Goal: Information Seeking & Learning: Learn about a topic

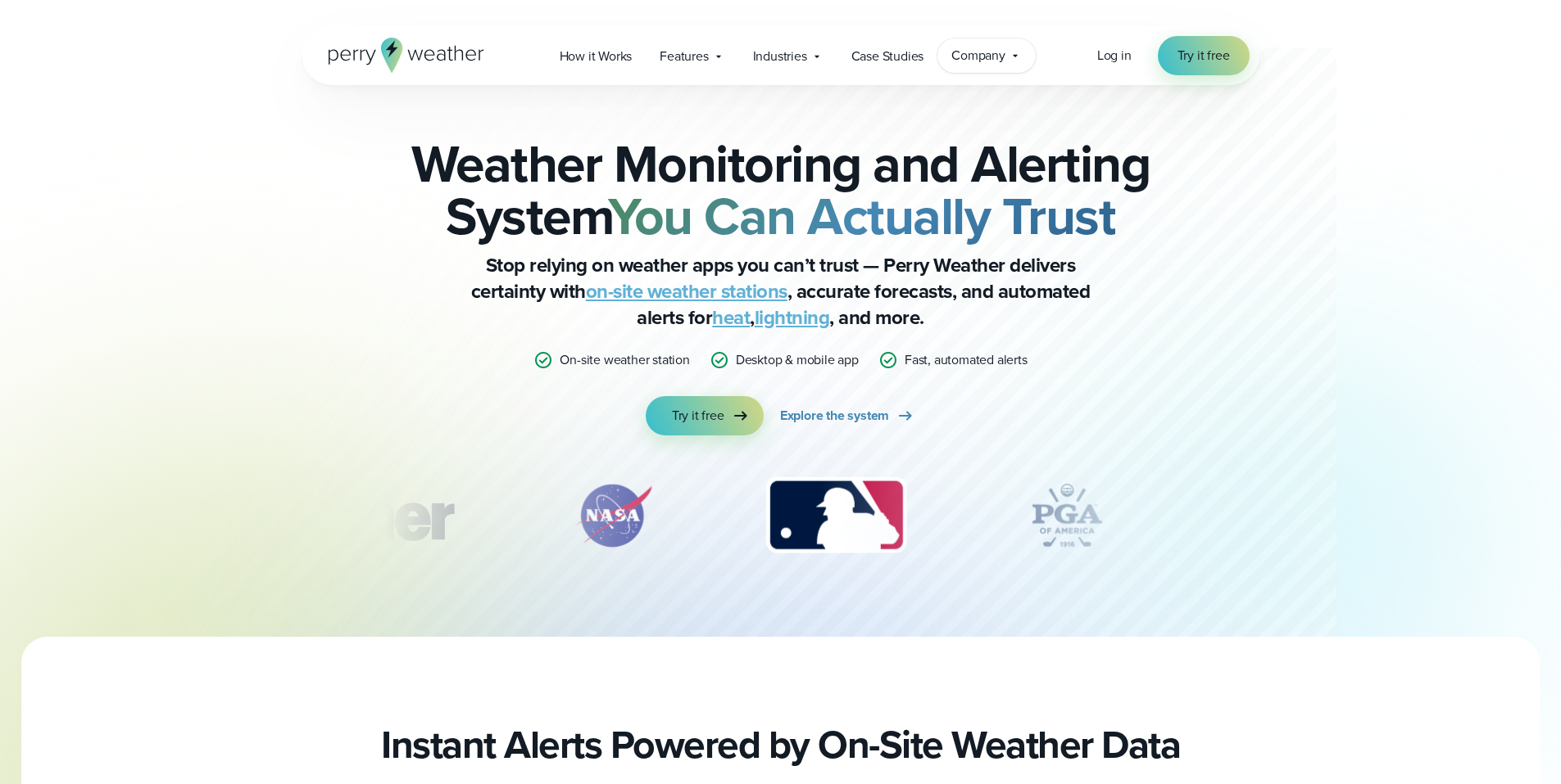
click at [976, 58] on span "Company" at bounding box center [978, 55] width 54 height 20
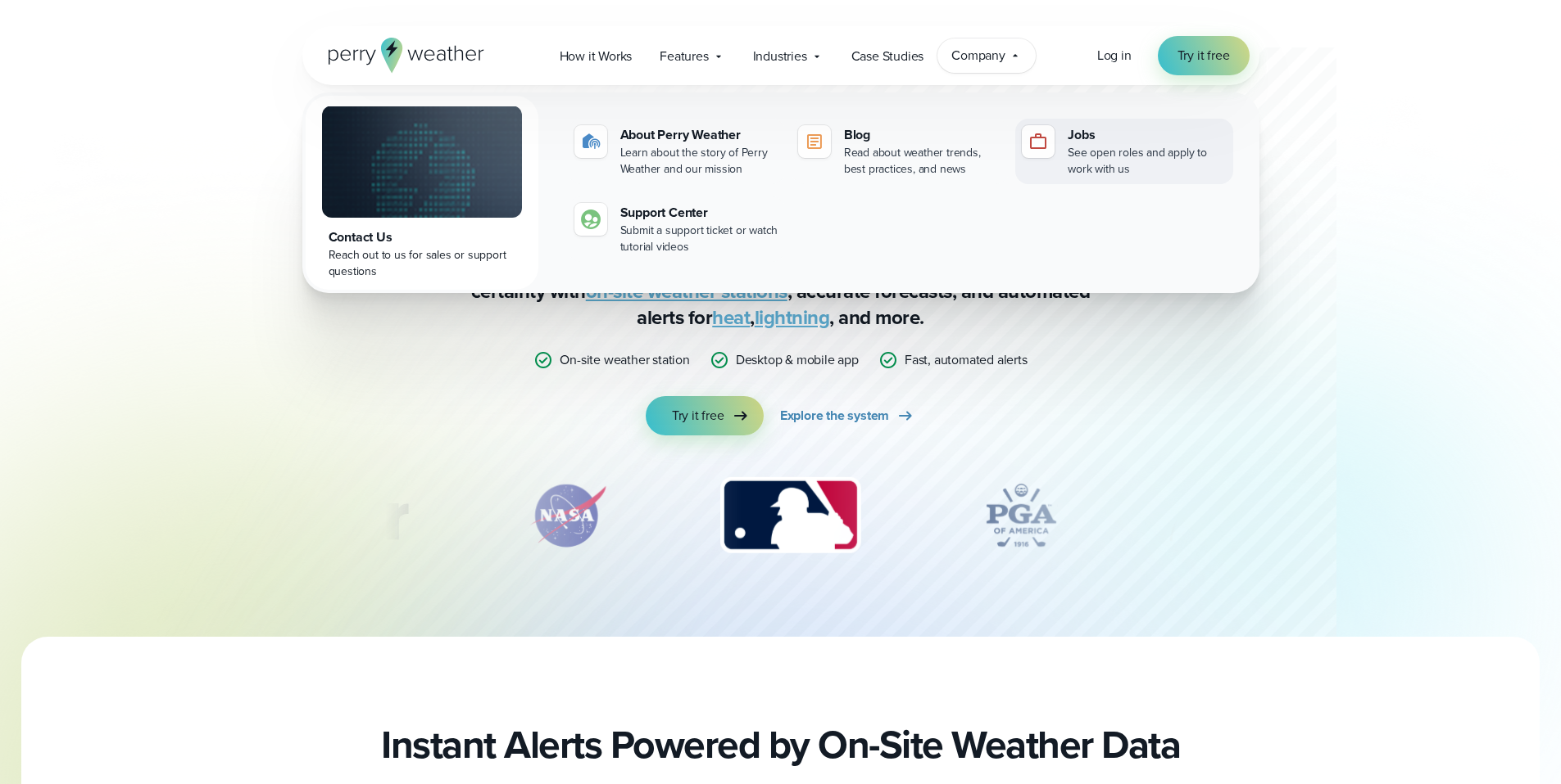
click at [1093, 162] on div "See open roles and apply to work with us" at bounding box center [1147, 161] width 158 height 33
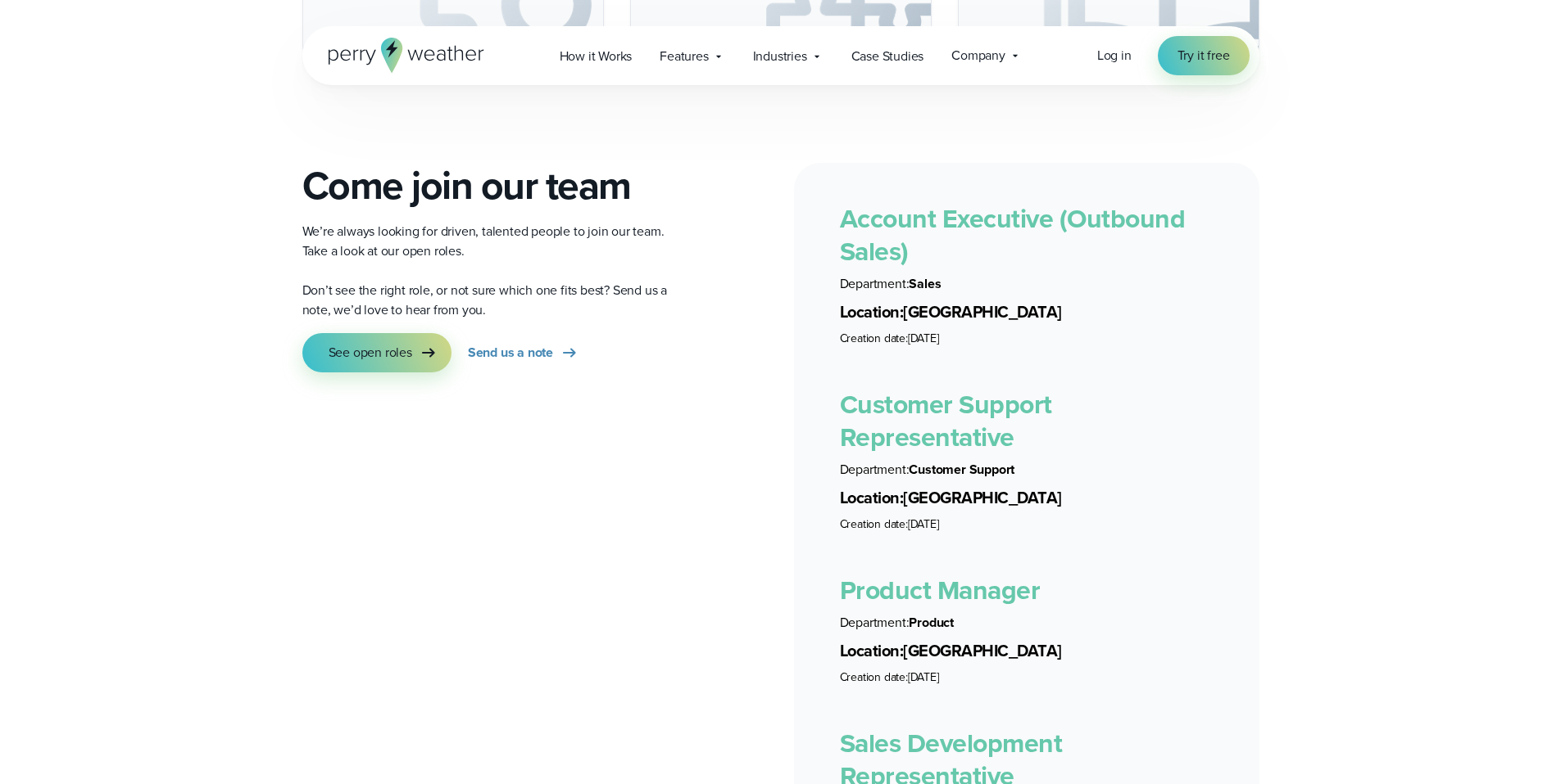
scroll to position [2880, 0]
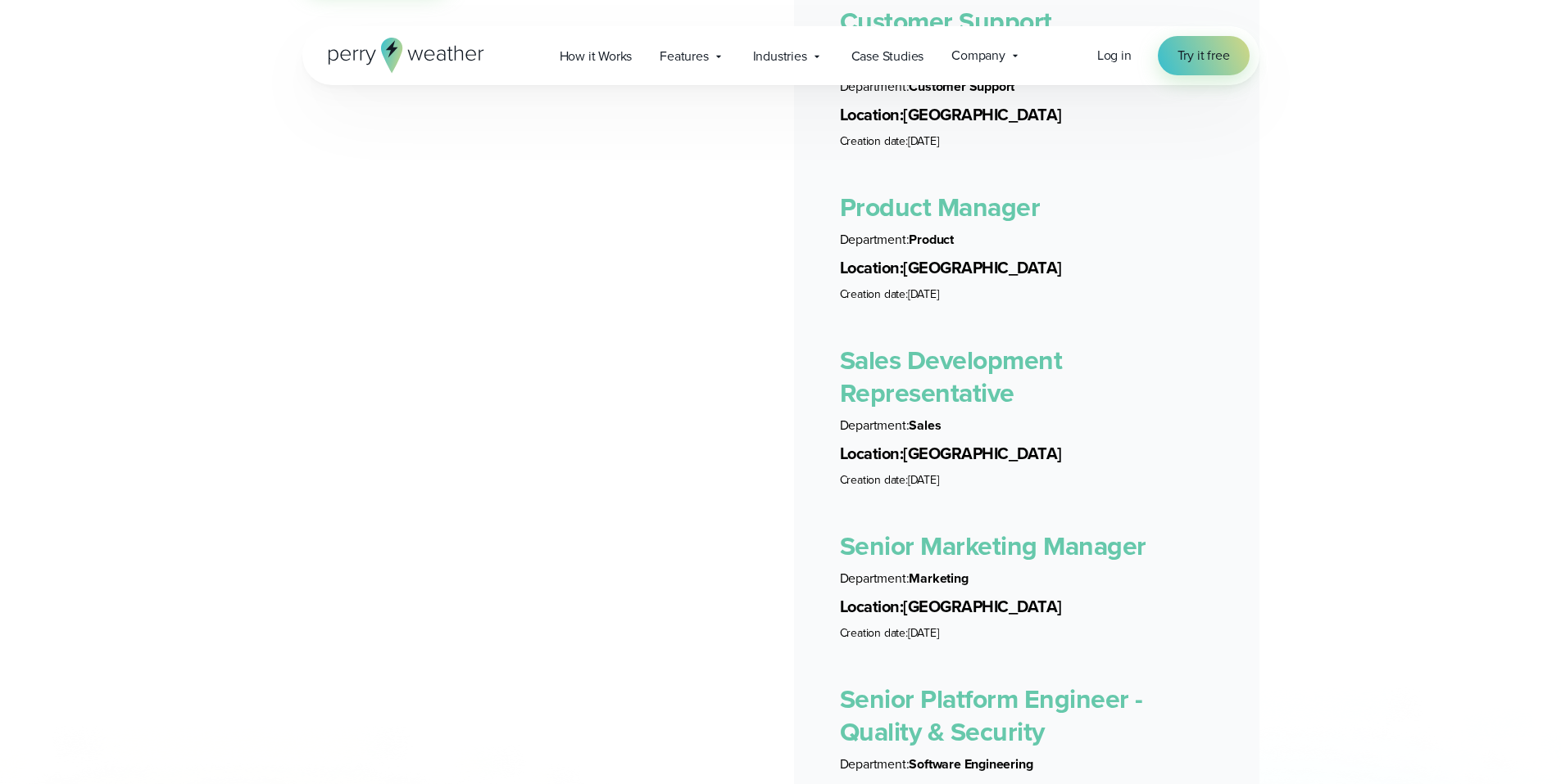
scroll to position [3269, 0]
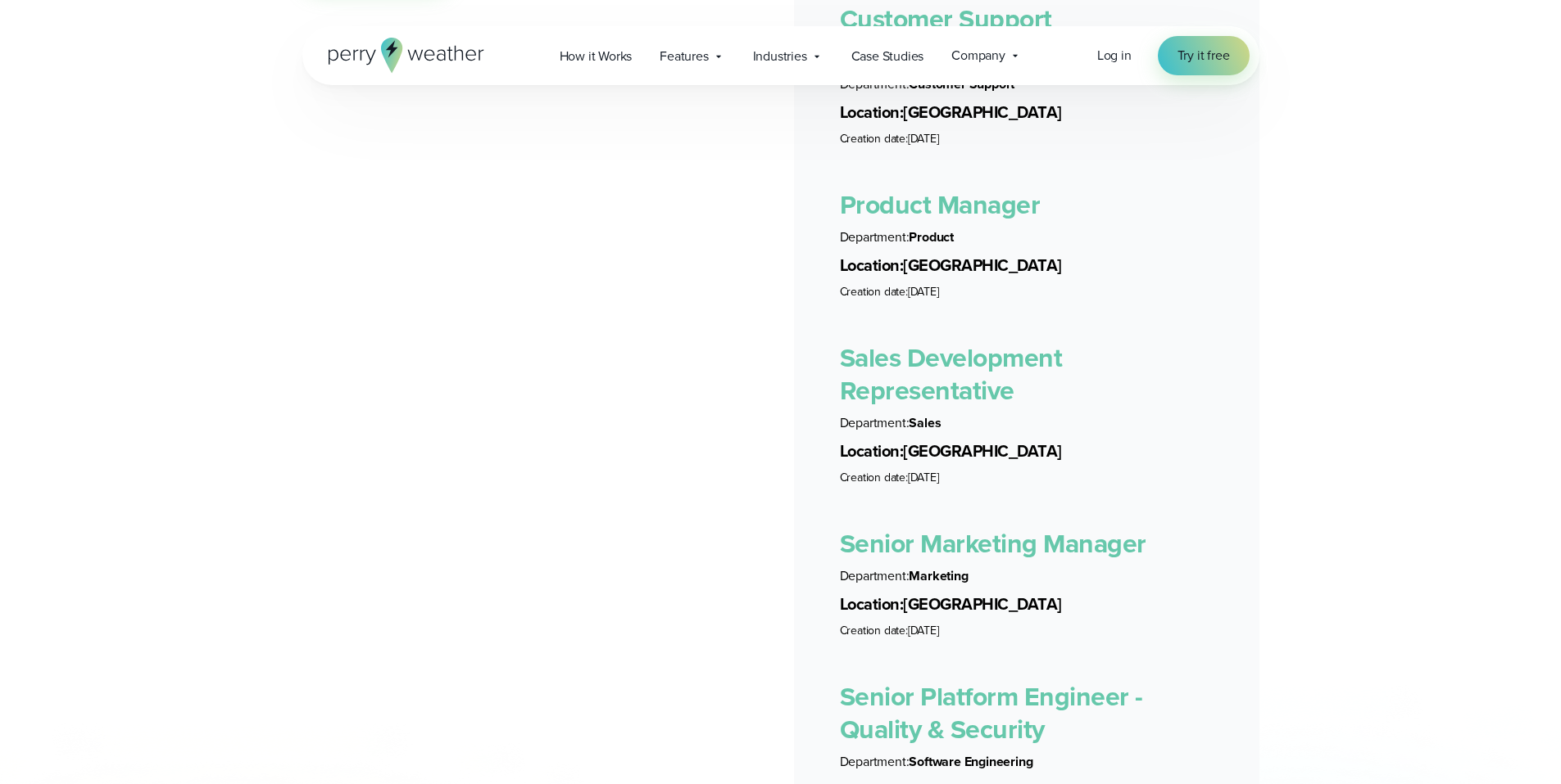
click at [1011, 677] on link "Senior Platform Engineer - Quality & Security" at bounding box center [991, 713] width 303 height 72
